Goal: Navigation & Orientation: Find specific page/section

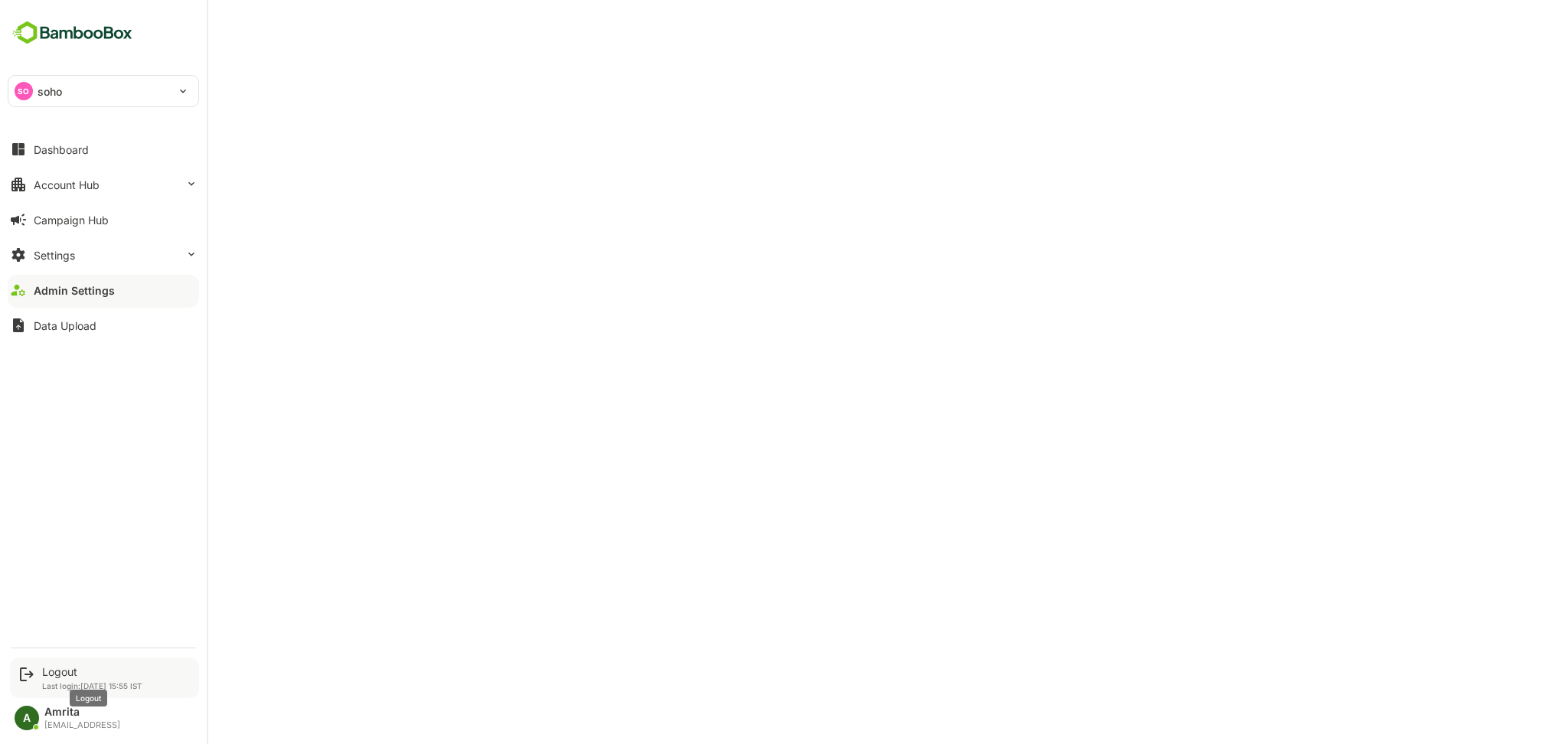
click at [51, 676] on div "Logout" at bounding box center [91, 672] width 100 height 13
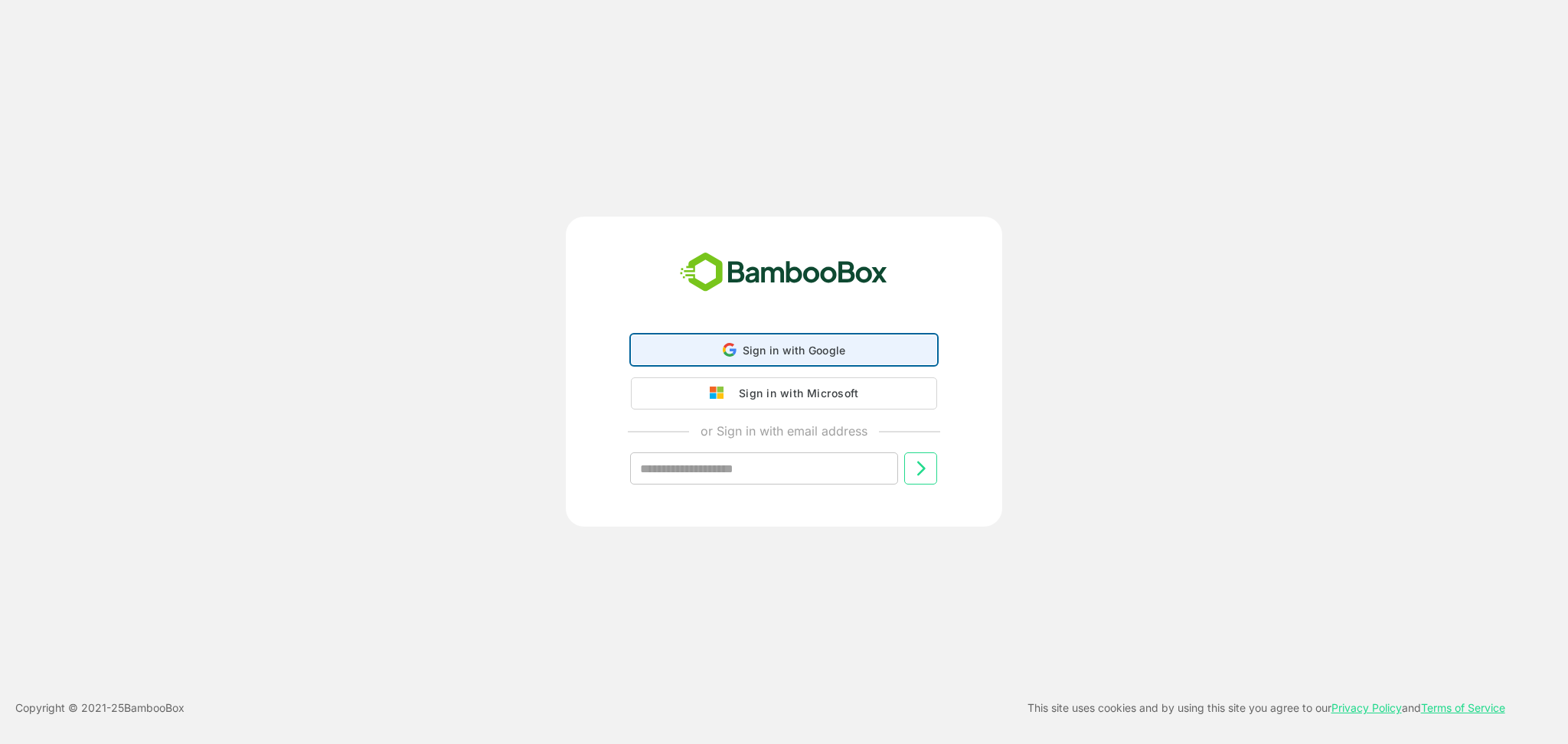
click at [835, 349] on span "Sign in with Google" at bounding box center [794, 350] width 104 height 13
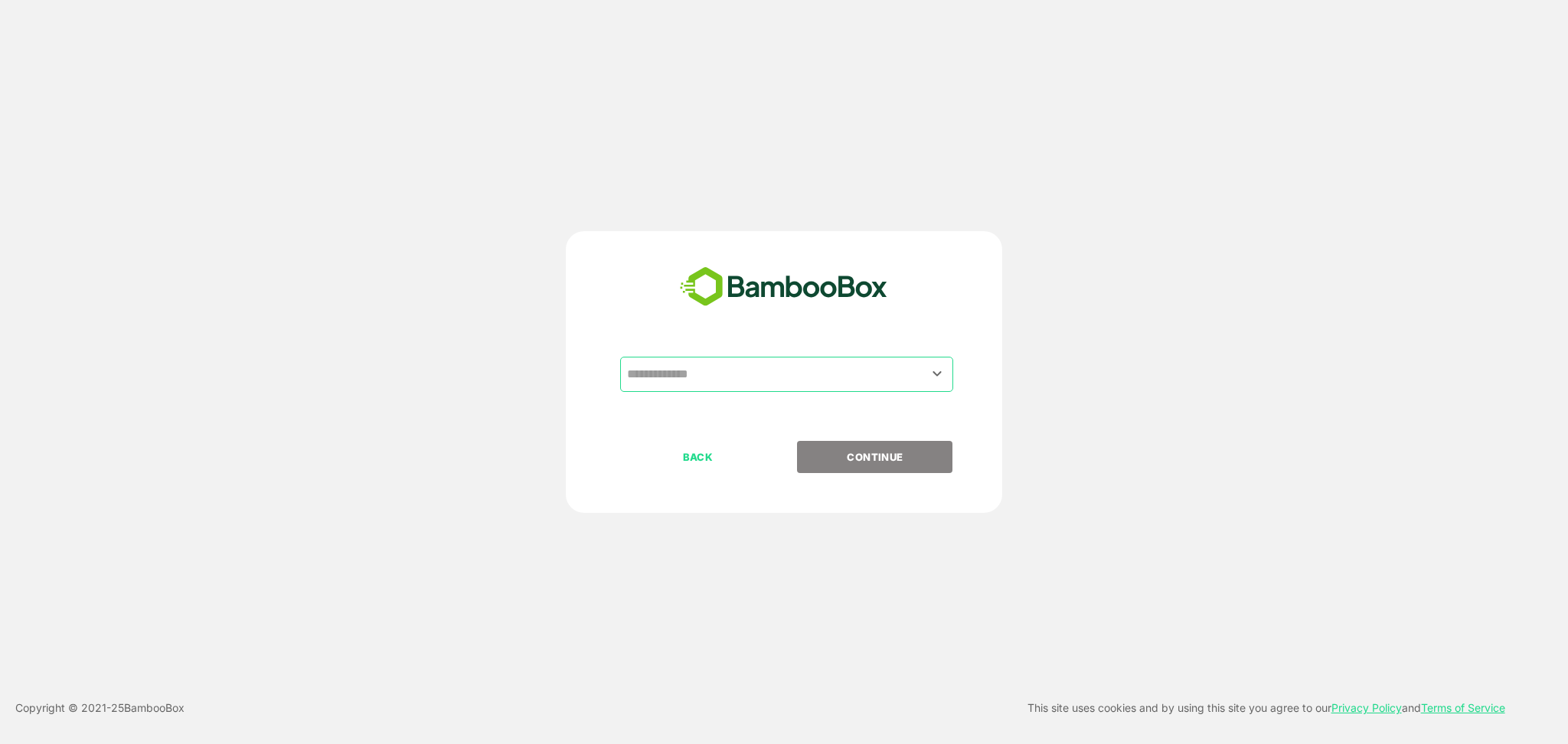
click at [840, 374] on input "text" at bounding box center [786, 374] width 327 height 29
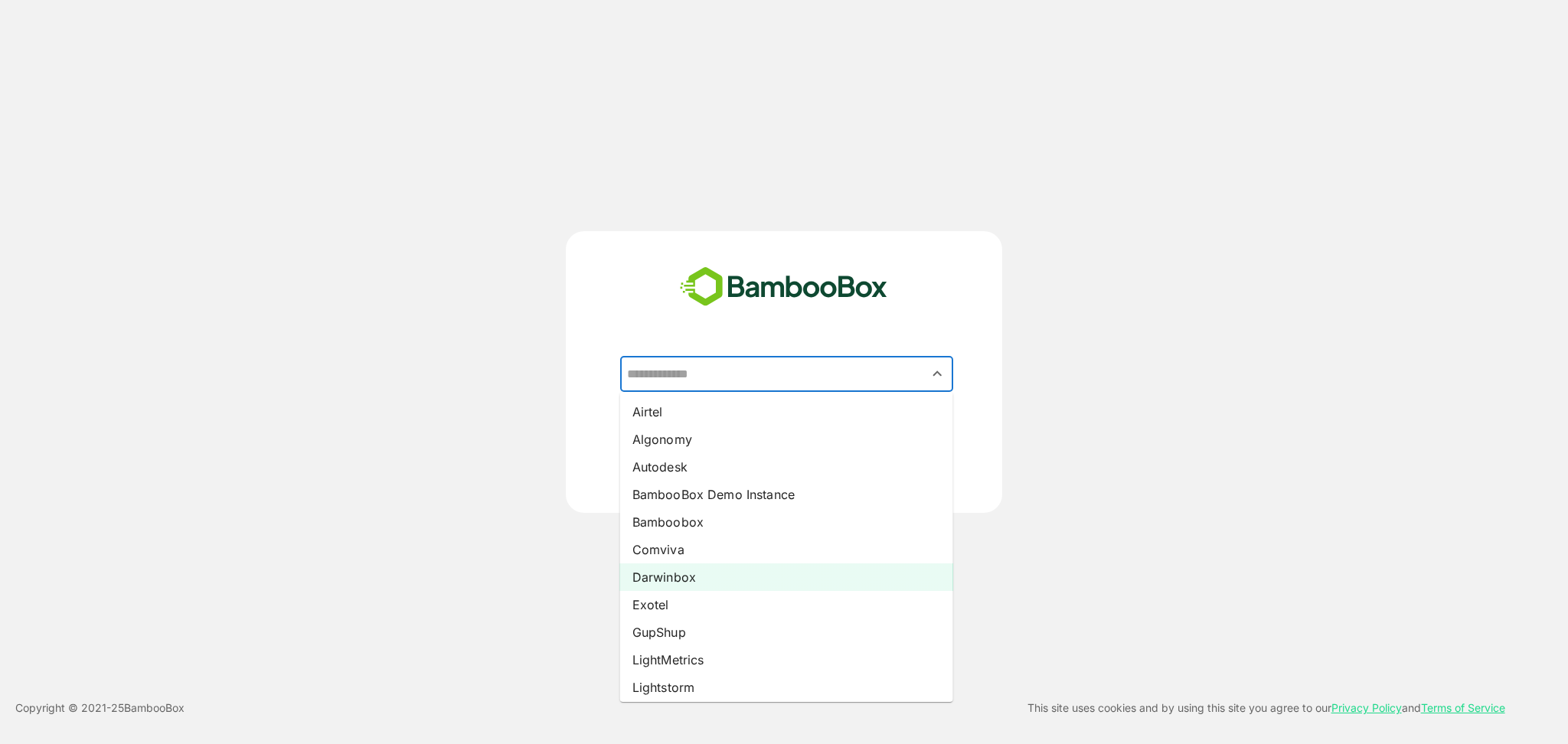
click at [713, 571] on li "Darwinbox" at bounding box center [786, 577] width 333 height 28
type input "*********"
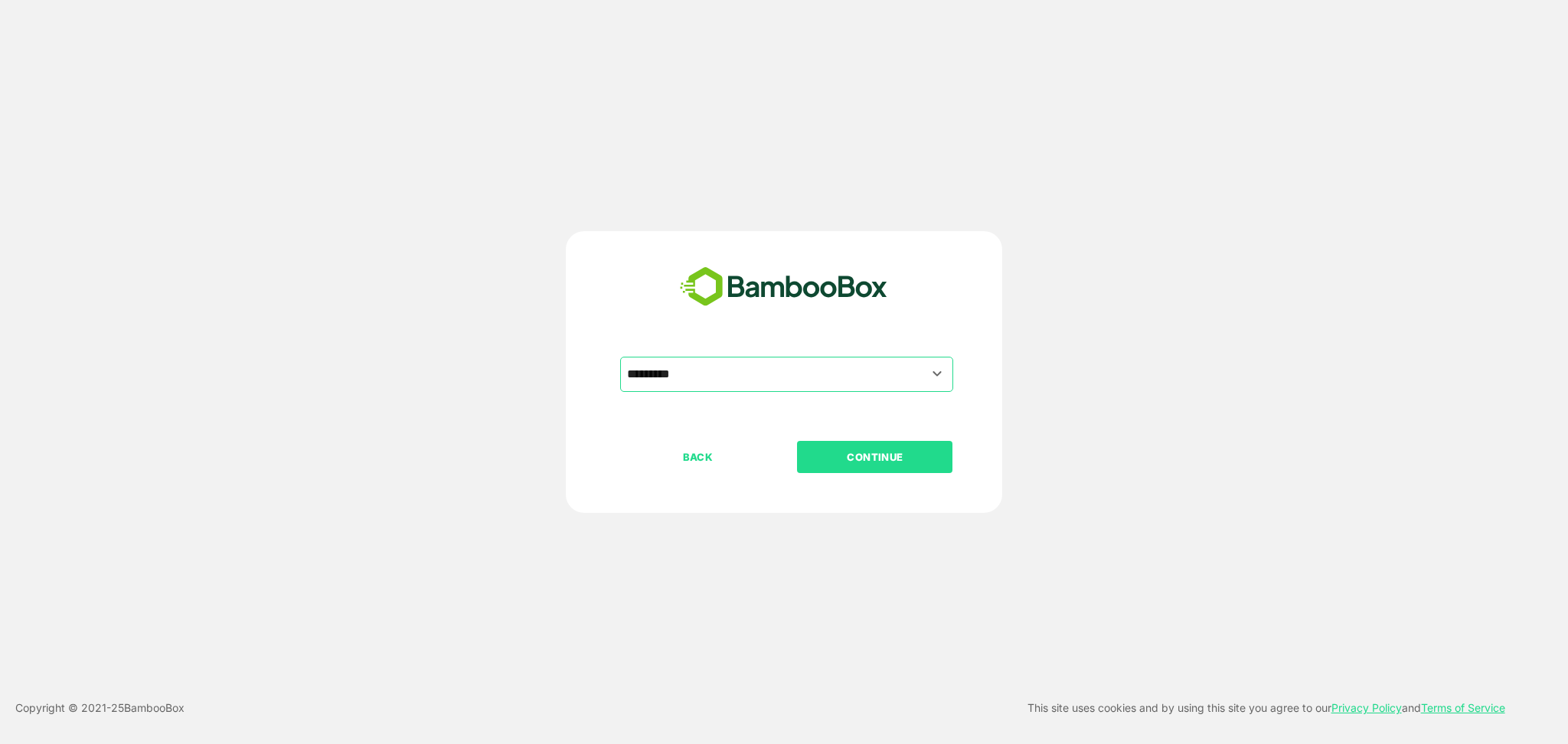
click at [841, 479] on div "BACK CONTINUE" at bounding box center [797, 505] width 354 height 130
click at [850, 463] on p "CONTINUE" at bounding box center [875, 457] width 153 height 17
click at [831, 458] on p "CONTINUE" at bounding box center [875, 457] width 153 height 17
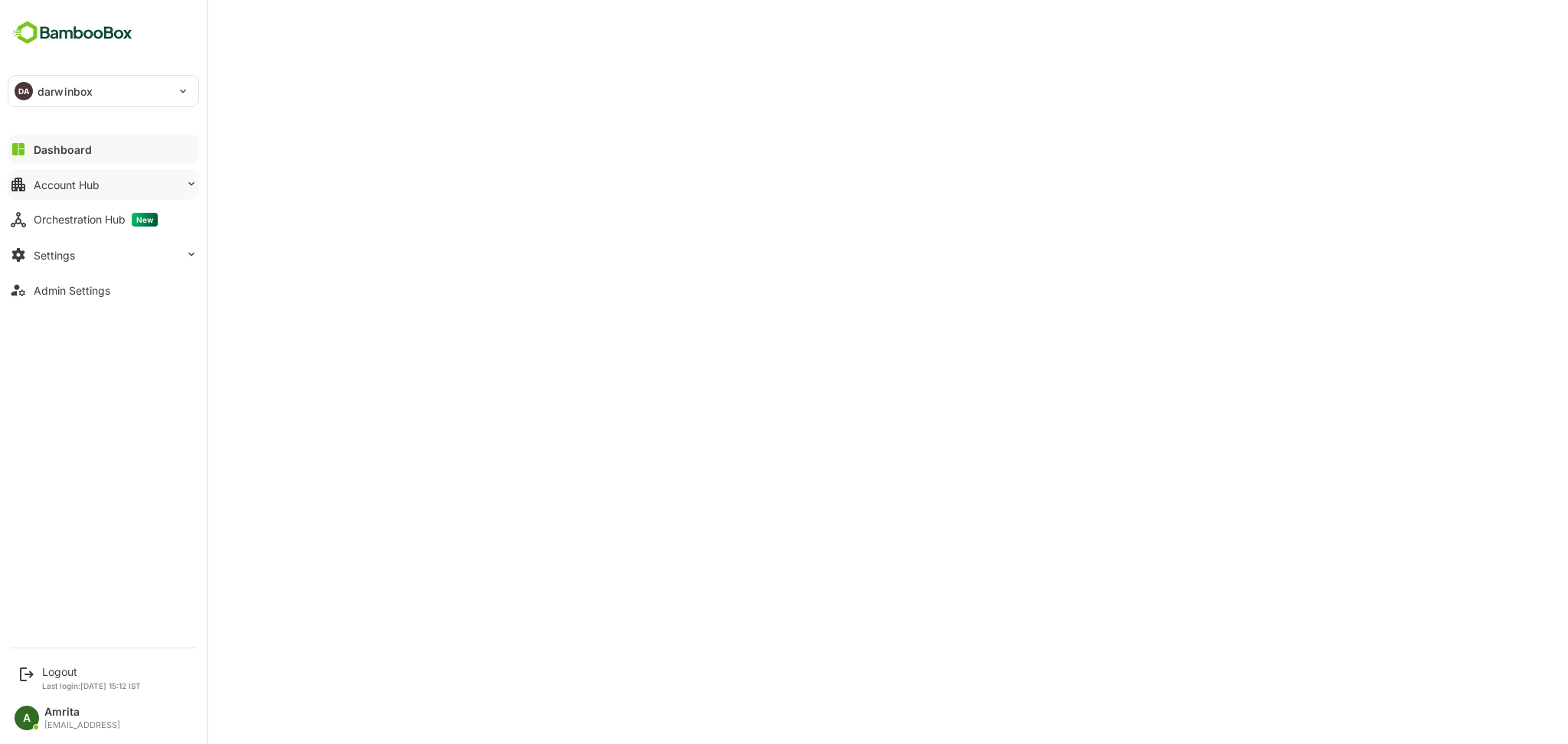
click at [39, 189] on div "Account Hub" at bounding box center [66, 185] width 66 height 13
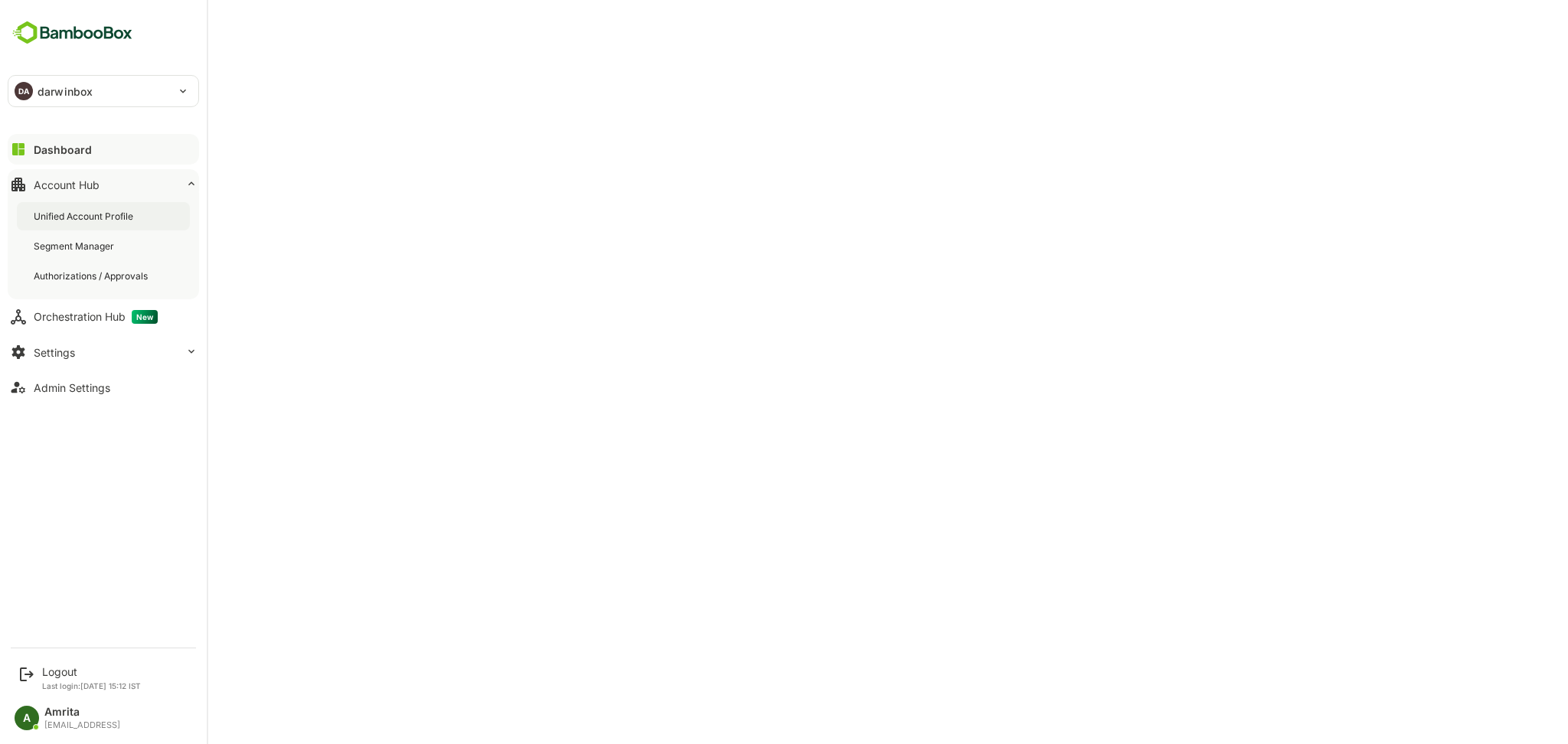
click at [78, 206] on div "Unified Account Profile" at bounding box center [104, 216] width 173 height 29
